Goal: Information Seeking & Learning: Find specific fact

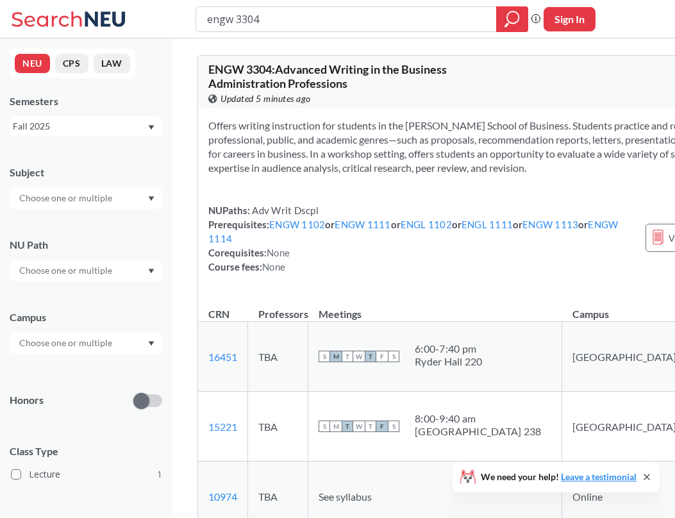
scroll to position [721, 0]
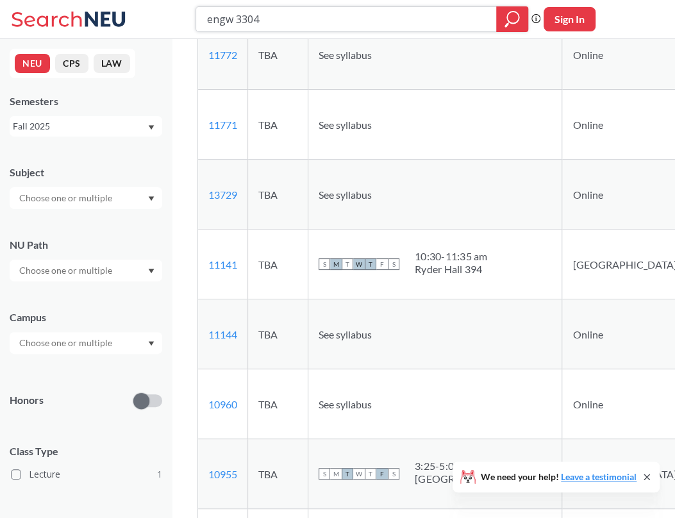
drag, startPoint x: 275, startPoint y: 21, endPoint x: 199, endPoint y: 22, distance: 76.3
click at [199, 22] on div "engw 3304" at bounding box center [362, 19] width 333 height 26
type input "discrete"
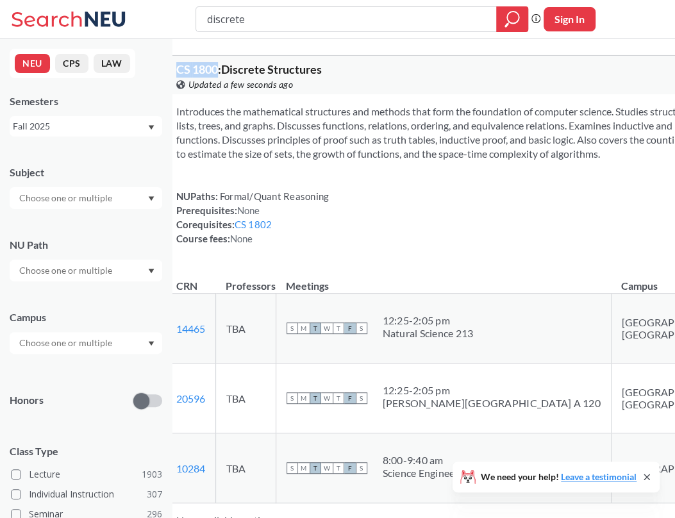
drag, startPoint x: 249, startPoint y: 69, endPoint x: 206, endPoint y: 69, distance: 42.3
click at [206, 69] on div "CS 1800 : Discrete Structures View this course on Banner. Updated a few seconds…" at bounding box center [509, 75] width 687 height 38
copy span "CS 1800"
drag, startPoint x: 263, startPoint y: 22, endPoint x: 167, endPoint y: 25, distance: 96.2
click at [167, 25] on div "discrete Phrase search guarantees the exact search appears in the results. Ex. …" at bounding box center [337, 19] width 675 height 38
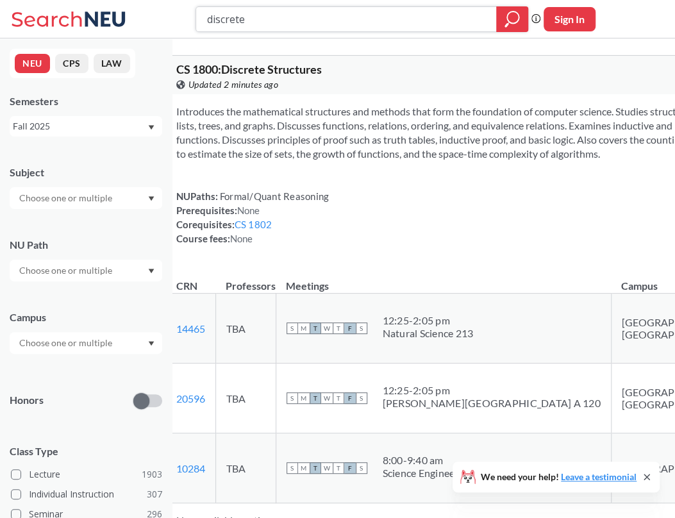
paste input "Integrated Studies in Entr"
type input "Integrated Studies in Entr"
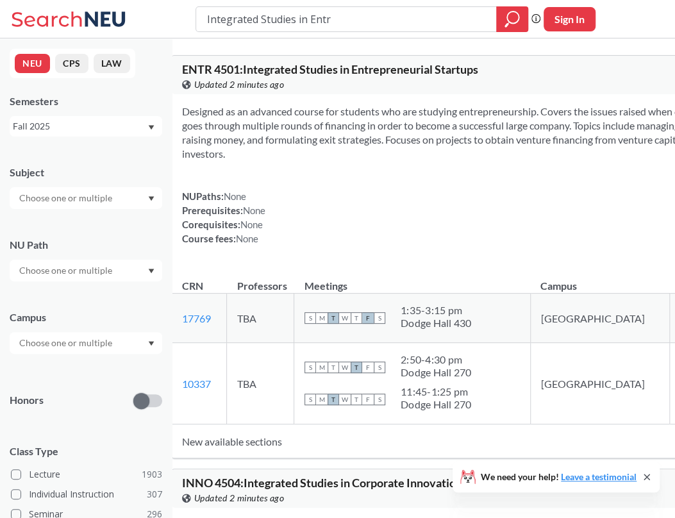
click at [472, 330] on div "Dodge Hall 430" at bounding box center [436, 323] width 71 height 13
drag, startPoint x: 265, startPoint y: 71, endPoint x: 208, endPoint y: 65, distance: 58.0
click at [208, 65] on span "ENTR 4501 : Integrated Studies in Entrepreneurial Startups" at bounding box center [330, 69] width 296 height 14
copy span "ENTR 4501"
